Goal: Task Accomplishment & Management: Manage account settings

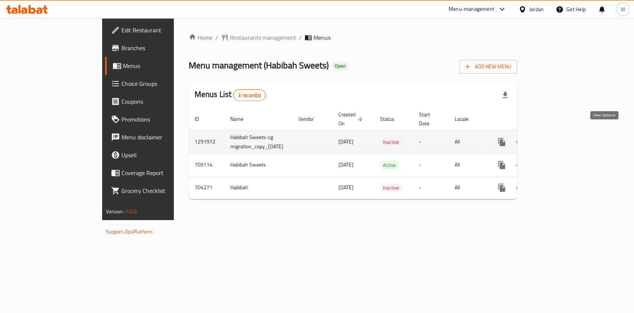
click at [560, 138] on icon "enhanced table" at bounding box center [555, 142] width 9 height 9
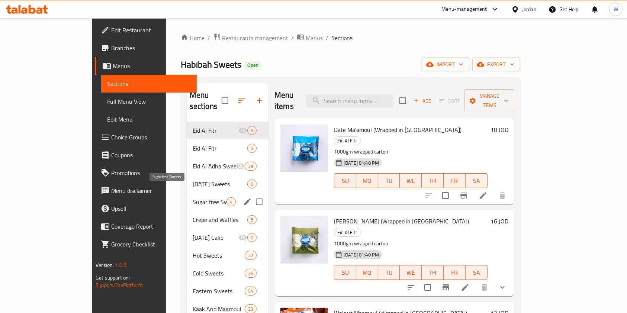
click at [197, 197] on span "Sugar free Sweets" at bounding box center [210, 201] width 34 height 9
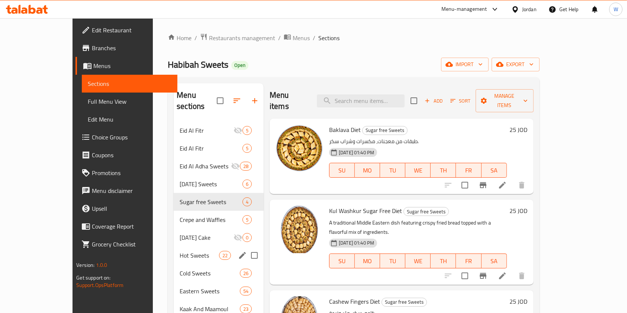
click at [183, 249] on div "Hot Sweets 22" at bounding box center [219, 255] width 90 height 18
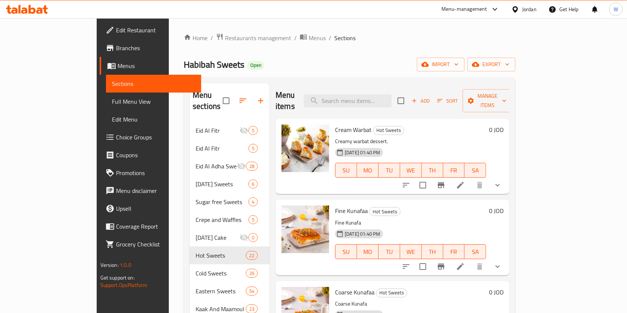
scroll to position [49, 0]
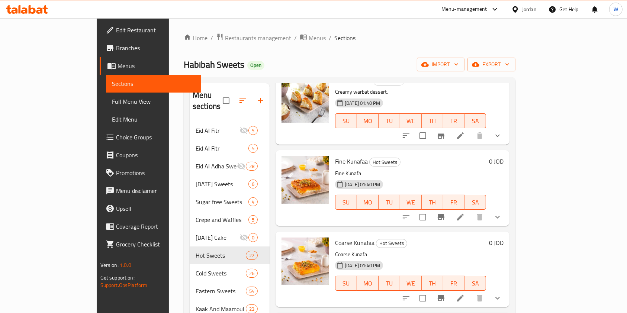
click at [502, 213] on icon "show more" at bounding box center [497, 217] width 9 height 9
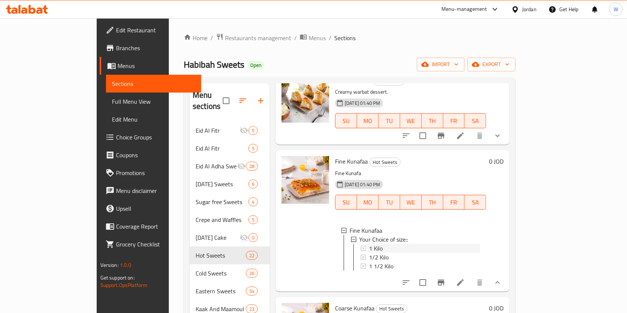
click at [388, 244] on div "1 Kilo" at bounding box center [424, 248] width 111 height 9
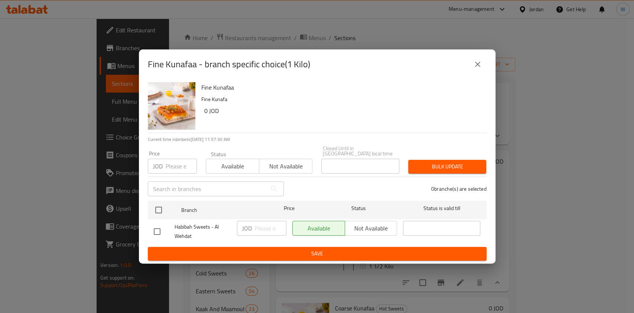
click at [476, 71] on button "close" at bounding box center [478, 64] width 18 height 18
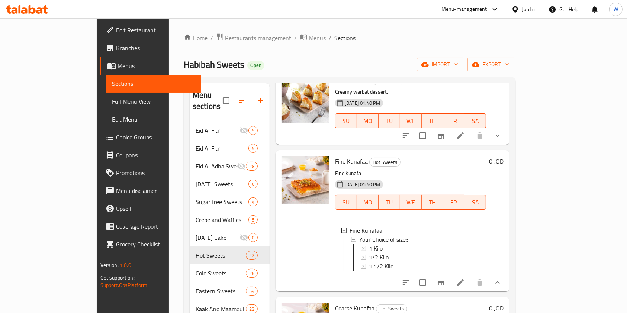
click at [470, 278] on li at bounding box center [460, 282] width 21 height 13
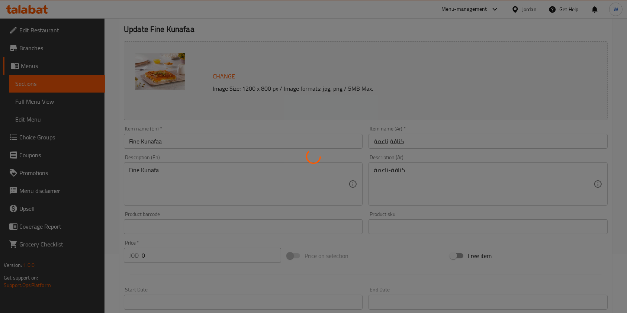
scroll to position [261, 0]
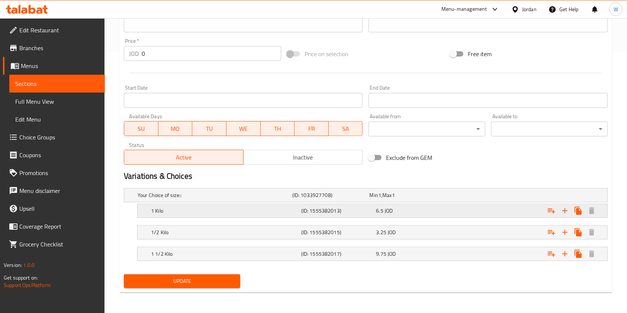
click at [445, 209] on div "6.5 JOD" at bounding box center [412, 210] width 72 height 7
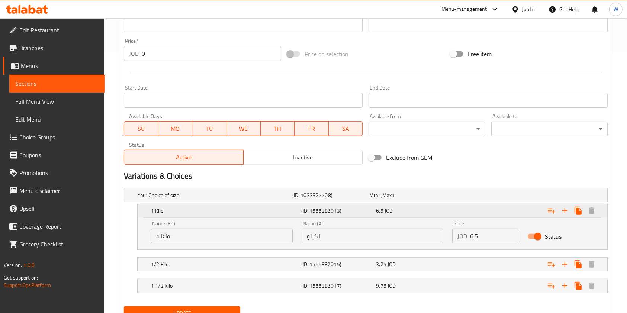
click at [445, 209] on div "6.5 JOD" at bounding box center [412, 210] width 72 height 7
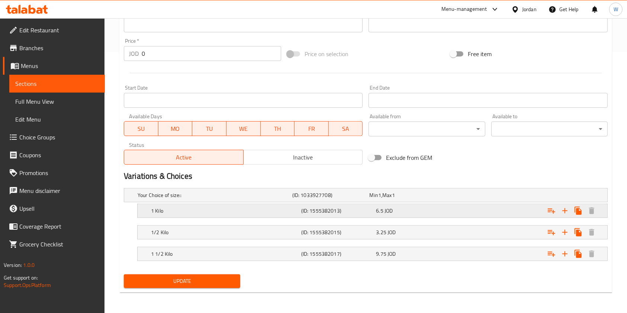
click at [445, 209] on div "6.5 JOD" at bounding box center [412, 210] width 72 height 7
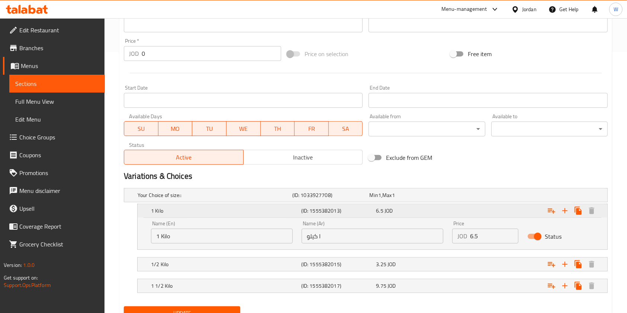
click at [445, 209] on div "6.5 JOD" at bounding box center [412, 210] width 72 height 7
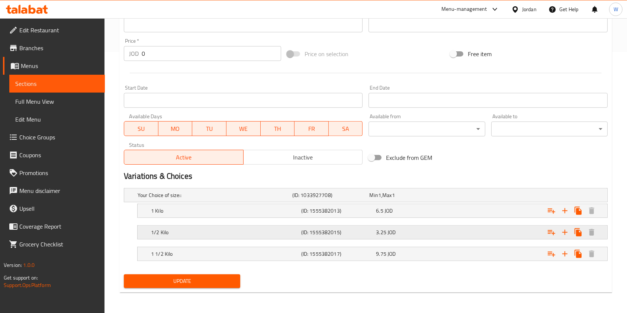
click at [433, 236] on div "3.25 JOD" at bounding box center [411, 232] width 75 height 10
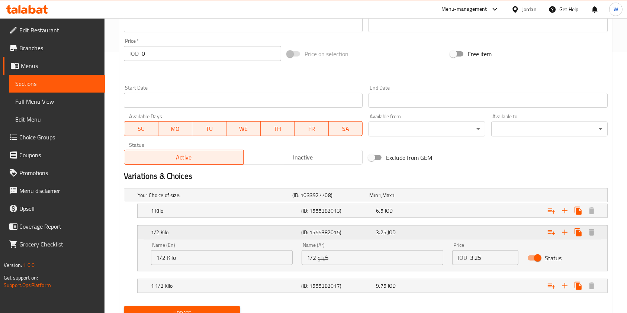
click at [433, 236] on div "3.25 JOD" at bounding box center [411, 232] width 75 height 10
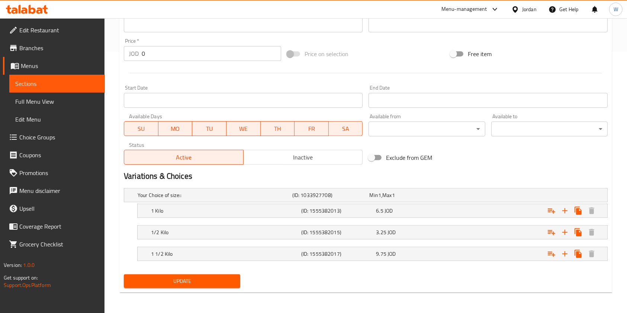
click at [440, 263] on nav at bounding box center [365, 265] width 483 height 6
click at [440, 259] on div "1 1/2 Kilo (ID: 1555382017) 9.75 JOD" at bounding box center [374, 254] width 450 height 16
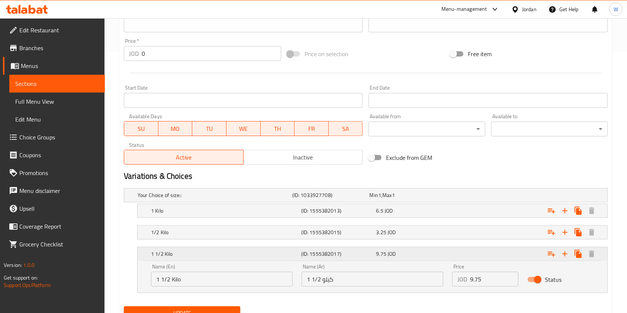
click at [440, 259] on div "1 1/2 Kilo (ID: 1555382017) 9.75 JOD" at bounding box center [374, 254] width 450 height 16
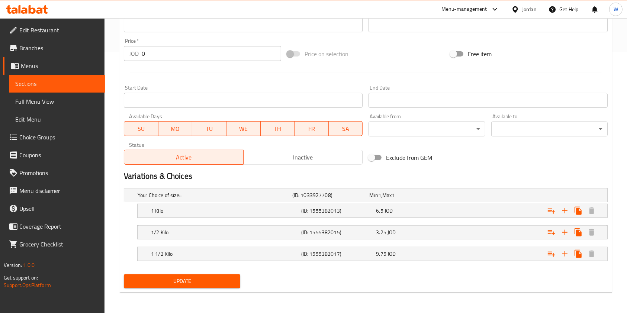
scroll to position [0, 0]
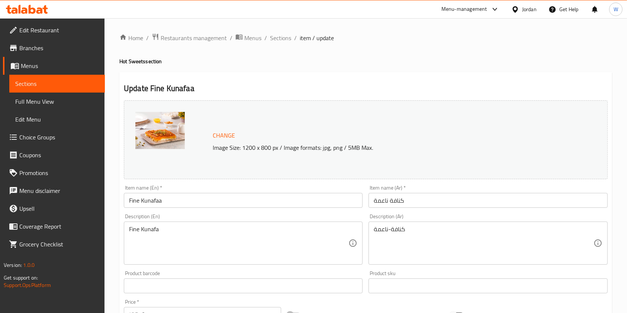
click at [62, 64] on span "Menus" at bounding box center [60, 65] width 78 height 9
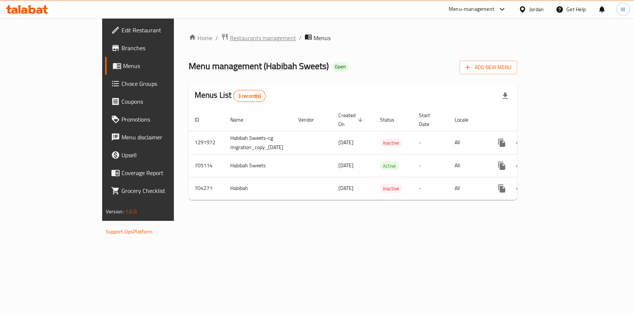
click at [230, 40] on span "Restaurants management" at bounding box center [263, 37] width 66 height 9
